Goal: Navigation & Orientation: Find specific page/section

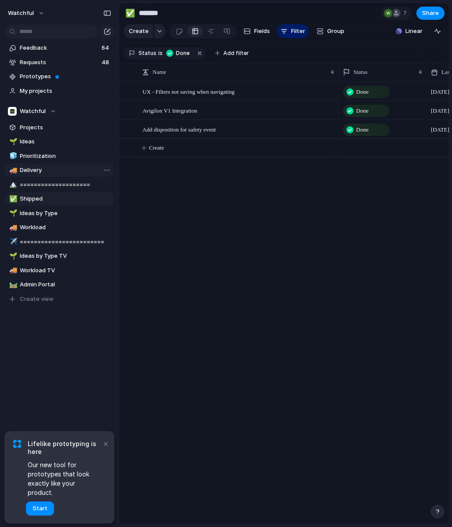
click at [56, 171] on span "Delivery" at bounding box center [65, 170] width 91 height 9
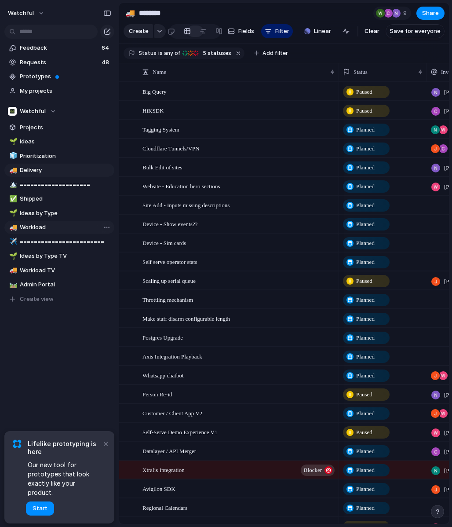
click at [47, 225] on span "Workload" at bounding box center [65, 227] width 91 height 9
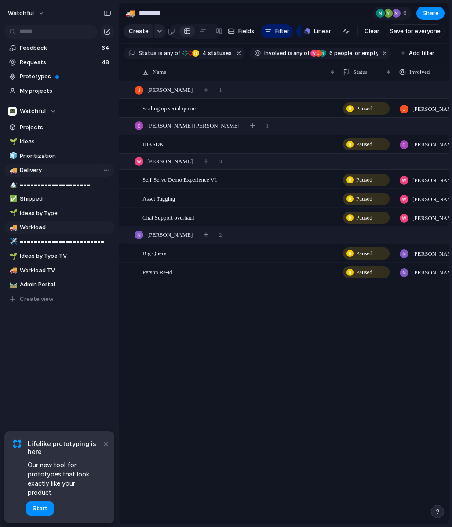
click at [59, 175] on link "🚚 Delivery" at bounding box center [59, 169] width 110 height 13
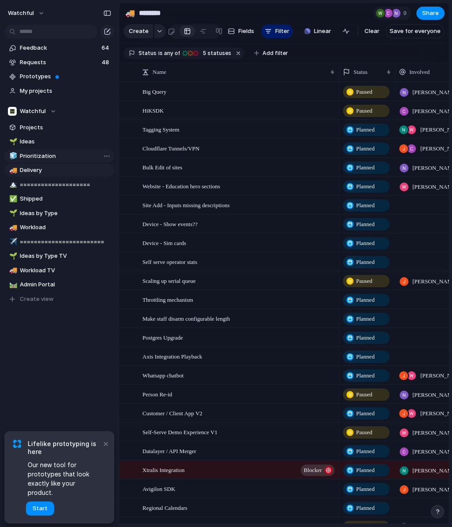
click at [30, 155] on span "Prioritization" at bounding box center [65, 156] width 91 height 9
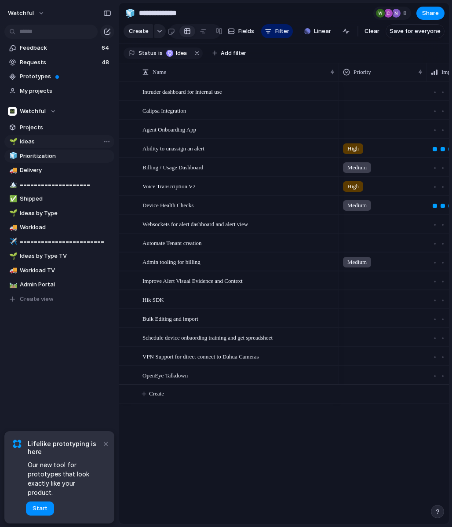
click at [36, 136] on link "🌱 Ideas" at bounding box center [59, 141] width 110 height 13
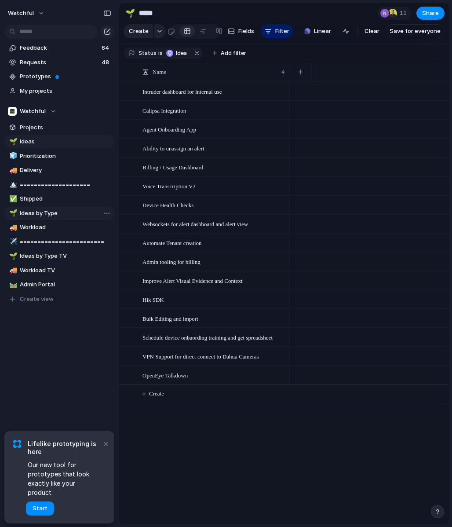
click at [46, 214] on span "Ideas by Type" at bounding box center [65, 213] width 91 height 9
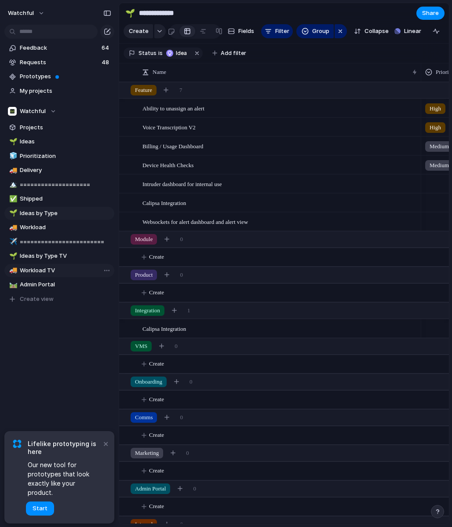
click at [53, 264] on link "🚚 Workload TV" at bounding box center [59, 270] width 110 height 13
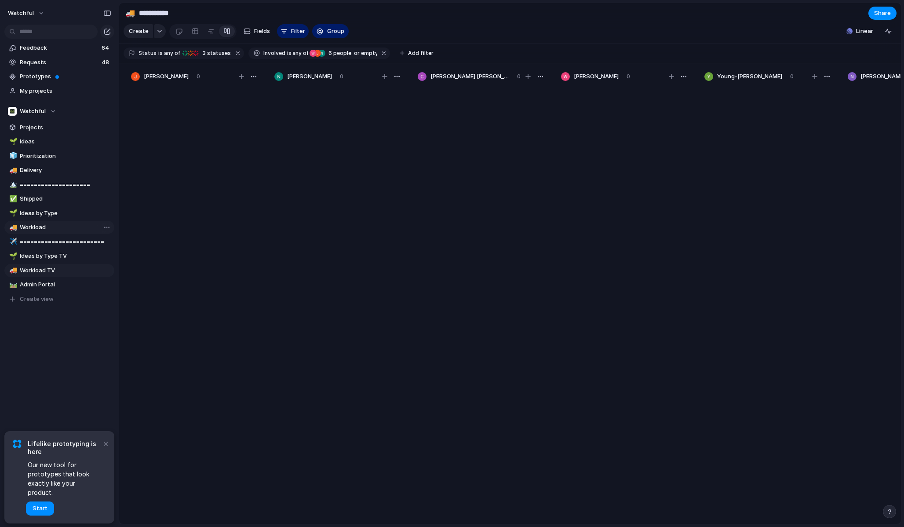
click at [45, 225] on span "Workload" at bounding box center [65, 227] width 91 height 9
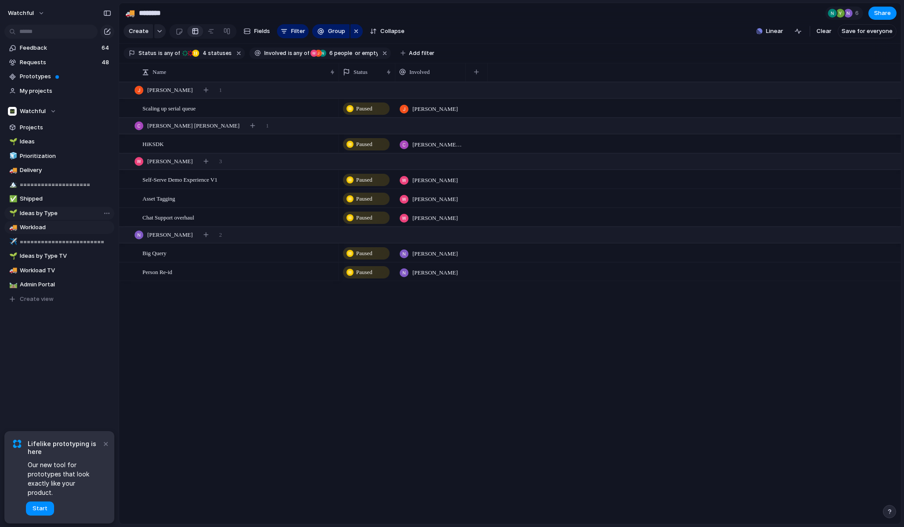
click at [48, 212] on span "Ideas by Type" at bounding box center [65, 213] width 91 height 9
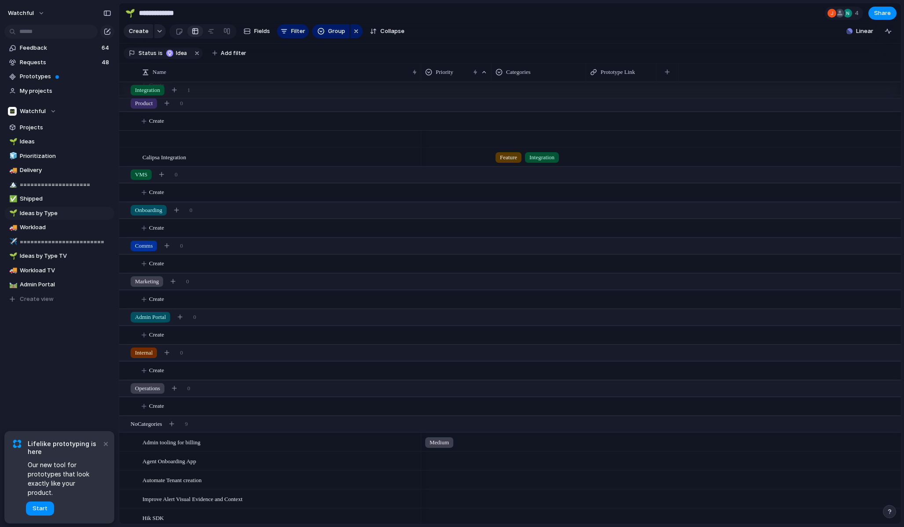
scroll to position [251, 0]
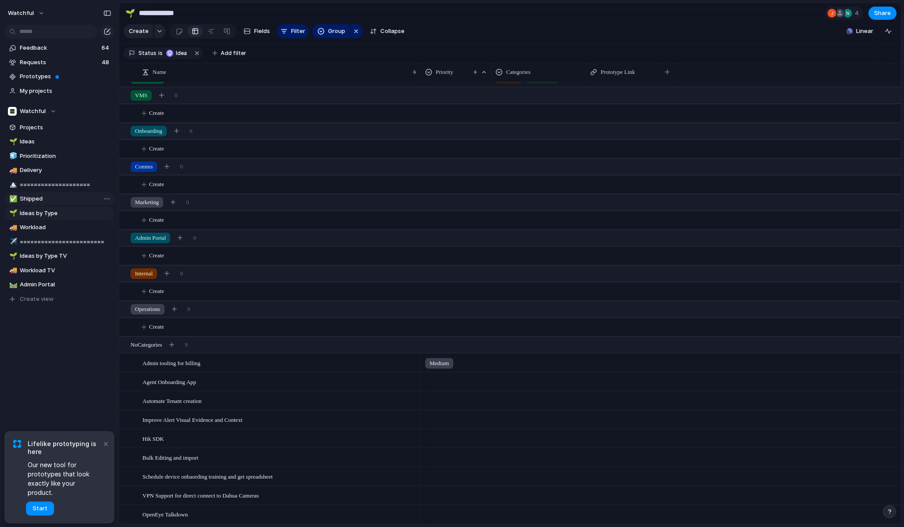
click at [67, 203] on link "✅ Shipped" at bounding box center [59, 198] width 110 height 13
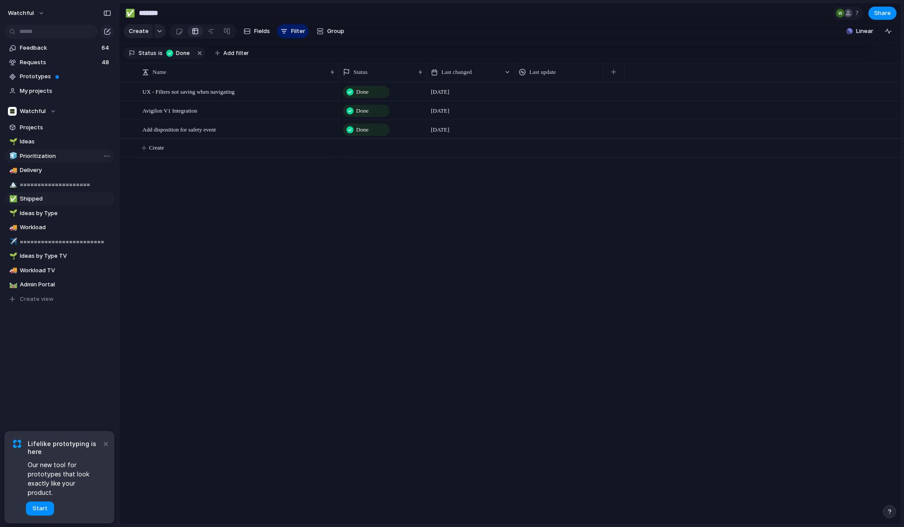
click at [73, 155] on span "Prioritization" at bounding box center [65, 156] width 91 height 9
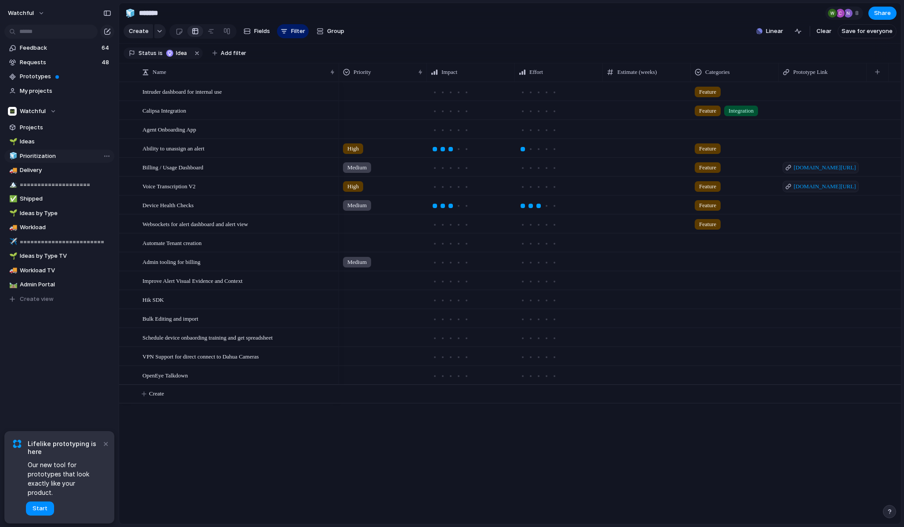
type input "**********"
click at [53, 92] on span "My projects" at bounding box center [65, 91] width 91 height 9
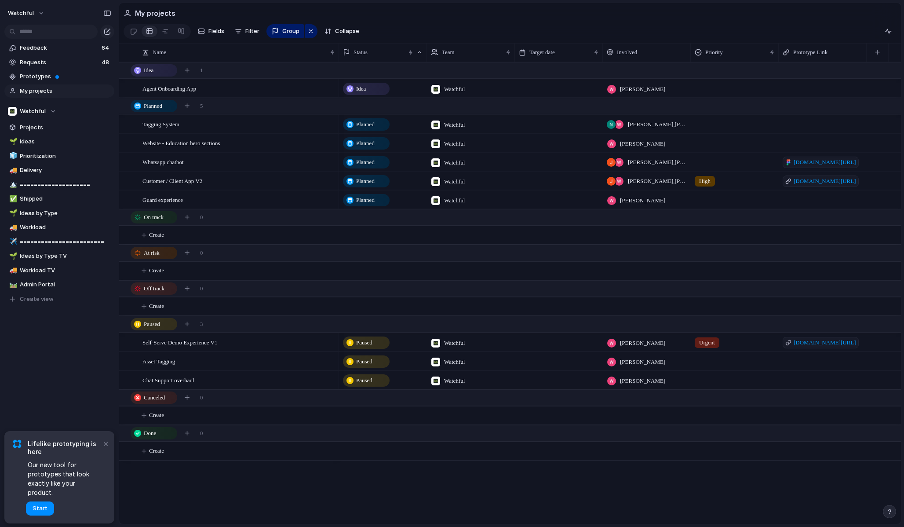
click at [188, 495] on div "Agent Onboarding App Tagging System Website - Education hero sections Whatsapp …" at bounding box center [509, 292] width 781 height 461
click at [106, 448] on button "×" at bounding box center [105, 443] width 11 height 11
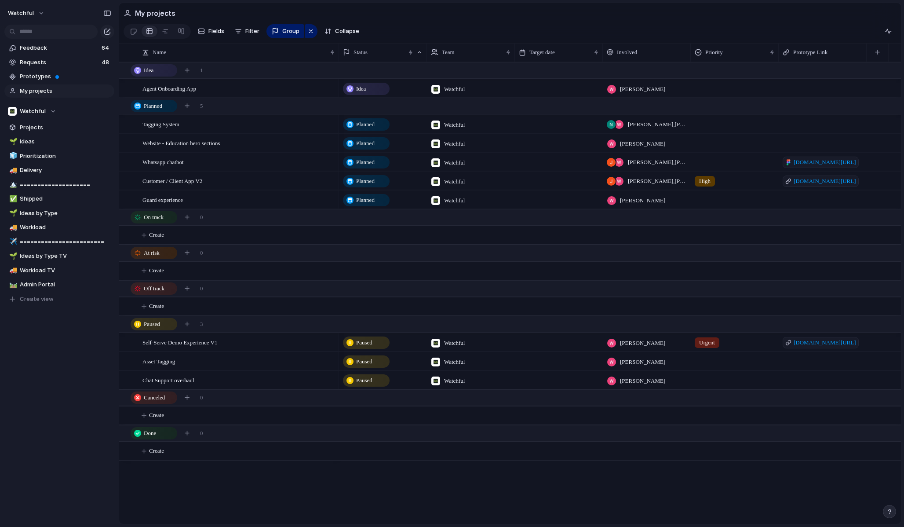
click at [451, 27] on section "Fields Filter Group Zoom Collapse Clear Save for everyone" at bounding box center [509, 32] width 781 height 21
click at [265, 476] on div "Agent Onboarding App Tagging System Website - Education hero sections Whatsapp …" at bounding box center [509, 292] width 781 height 461
click at [451, 17] on section "My projects" at bounding box center [509, 13] width 781 height 20
click at [63, 398] on div "watchful Feedback 64 Requests 48 Prototypes My projects Watchful Projects 🌱 Ide…" at bounding box center [59, 263] width 119 height 527
click at [67, 361] on div "Feedback 64 Requests 48 Prototypes My projects Watchful Projects 🌱 Ideas 🧊 Prio…" at bounding box center [59, 188] width 119 height 377
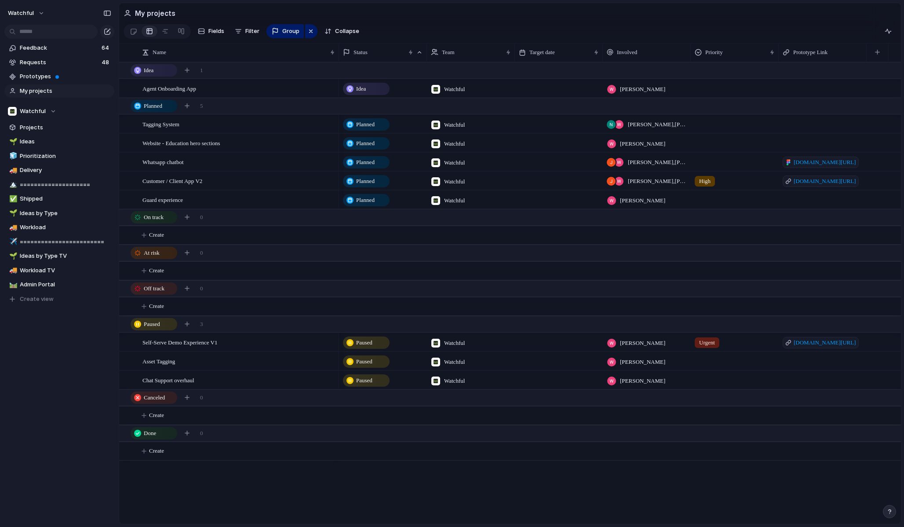
click at [270, 491] on div "Agent Onboarding App Tagging System Website - Education hero sections Whatsapp …" at bounding box center [509, 292] width 781 height 461
click at [189, 206] on div "Guard experience" at bounding box center [238, 200] width 193 height 18
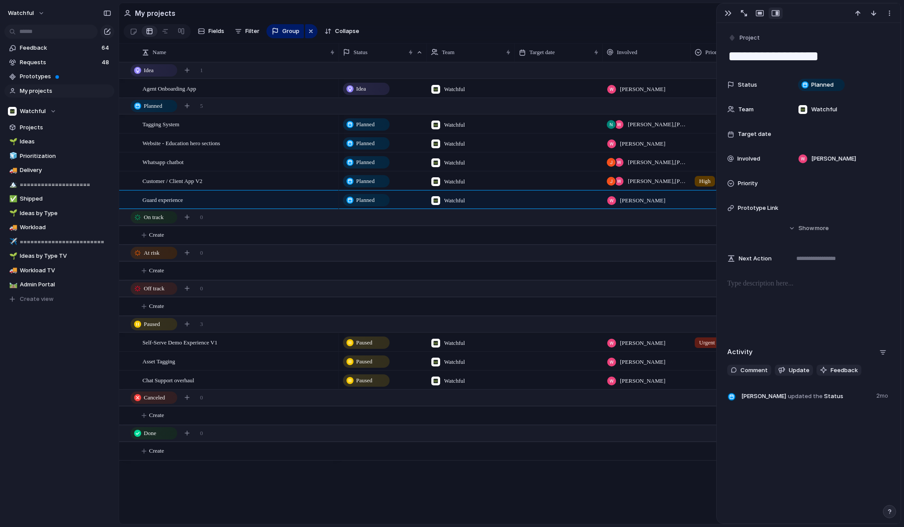
click at [451, 62] on textarea "**********" at bounding box center [808, 56] width 163 height 18
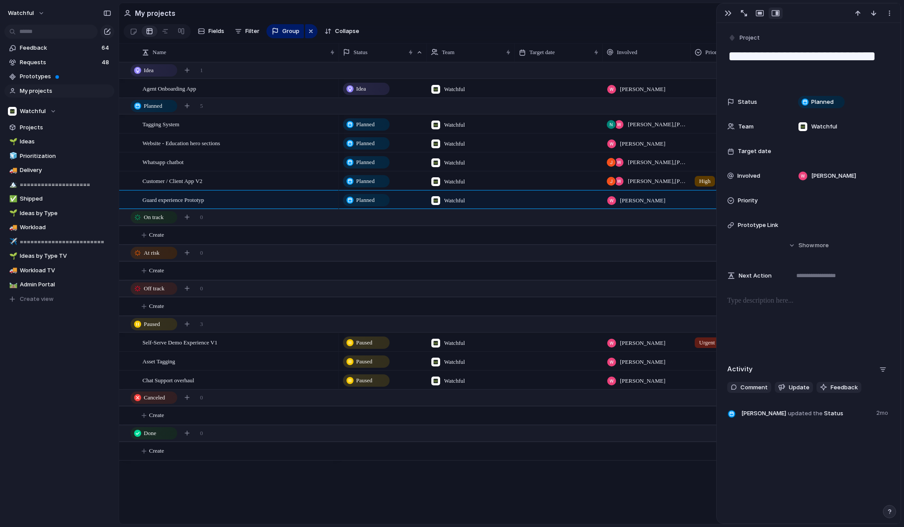
type textarea "**********"
click at [254, 176] on div "Customer / Client App V2" at bounding box center [238, 181] width 193 height 18
